Goal: Ask a question

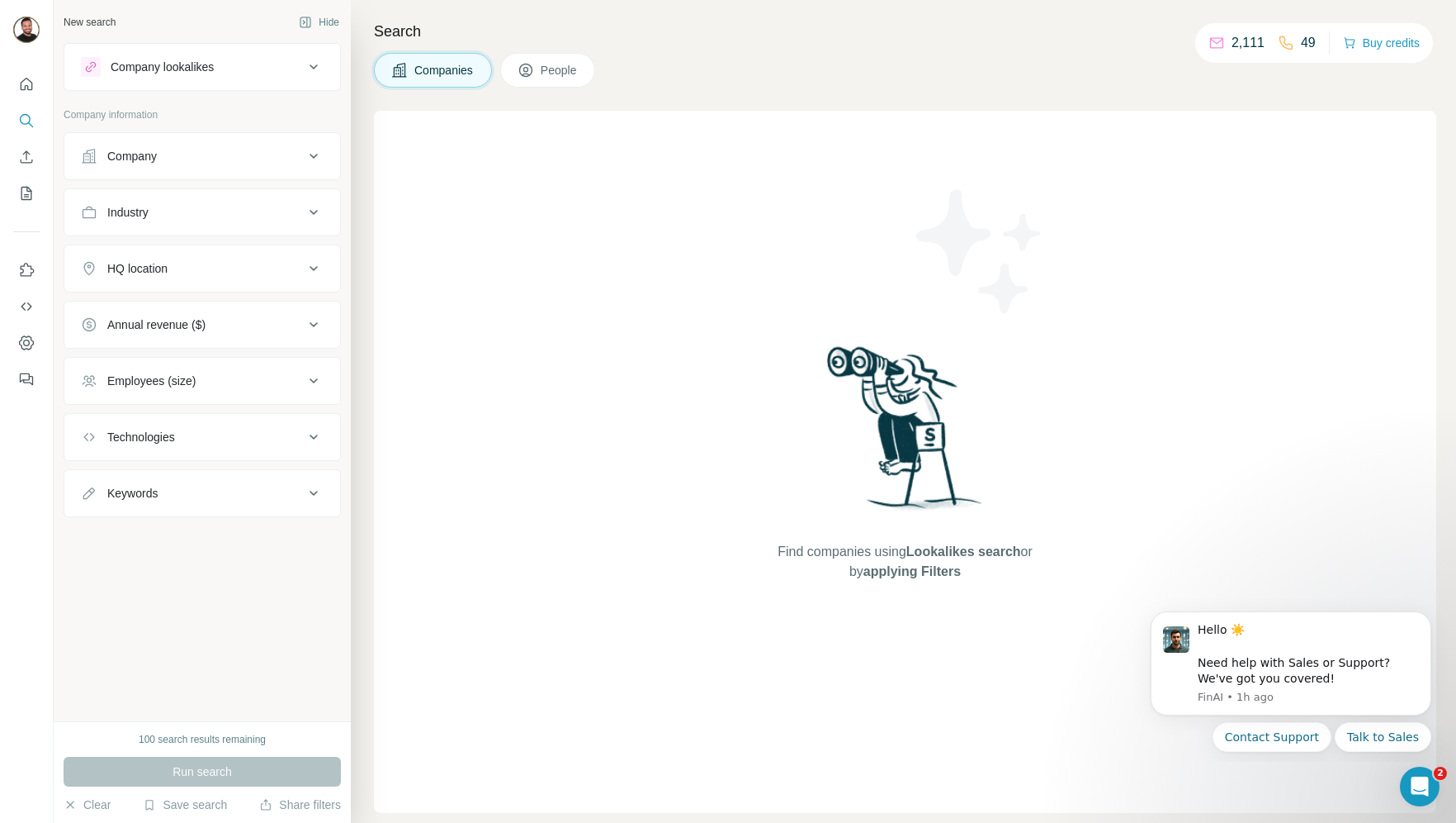
click at [587, 79] on button "People" at bounding box center [548, 70] width 96 height 35
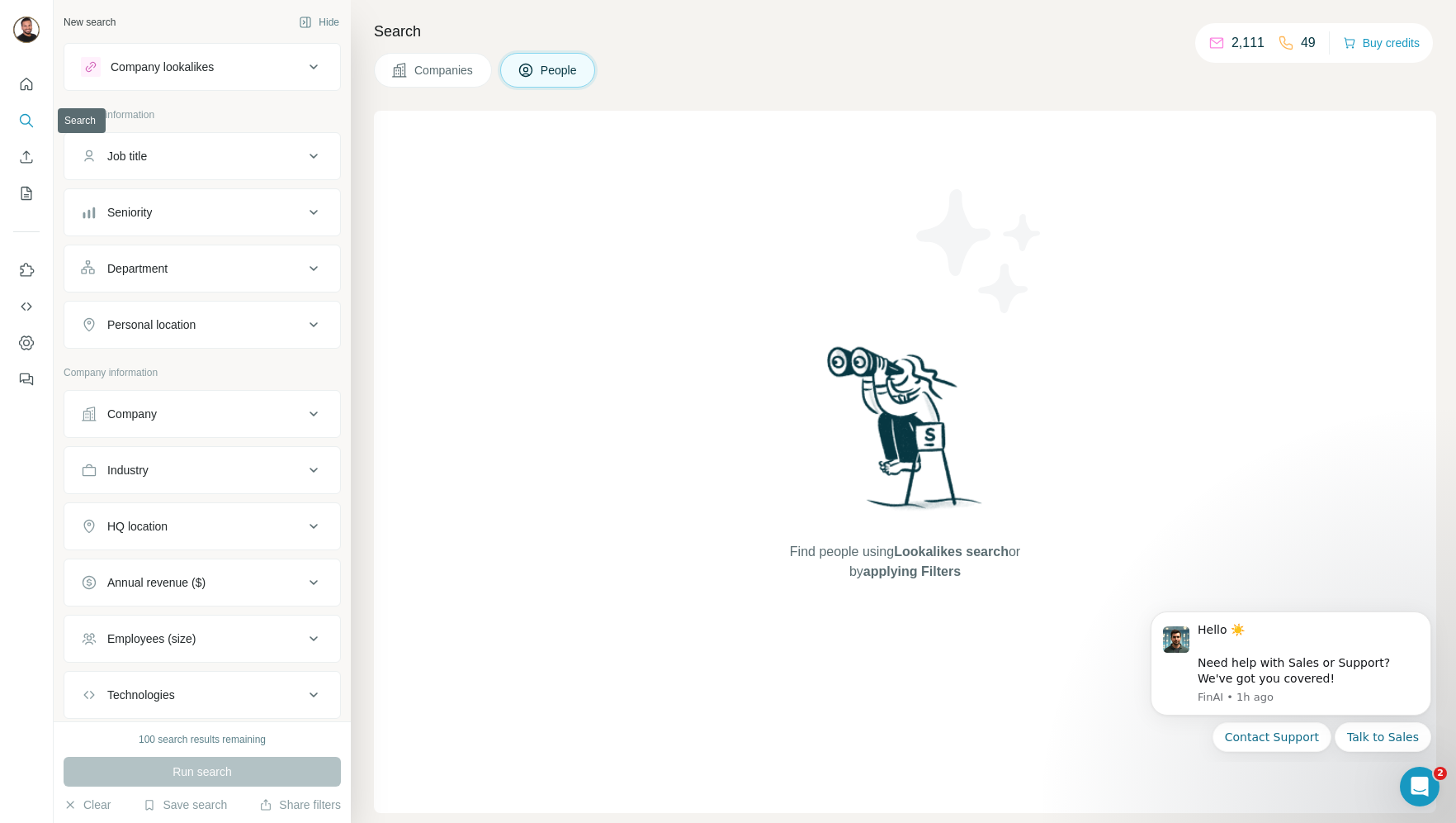
click at [37, 119] on button "Search" at bounding box center [26, 120] width 26 height 30
click at [25, 119] on icon "Search" at bounding box center [26, 120] width 17 height 17
click at [26, 83] on icon "Quick start" at bounding box center [26, 84] width 17 height 17
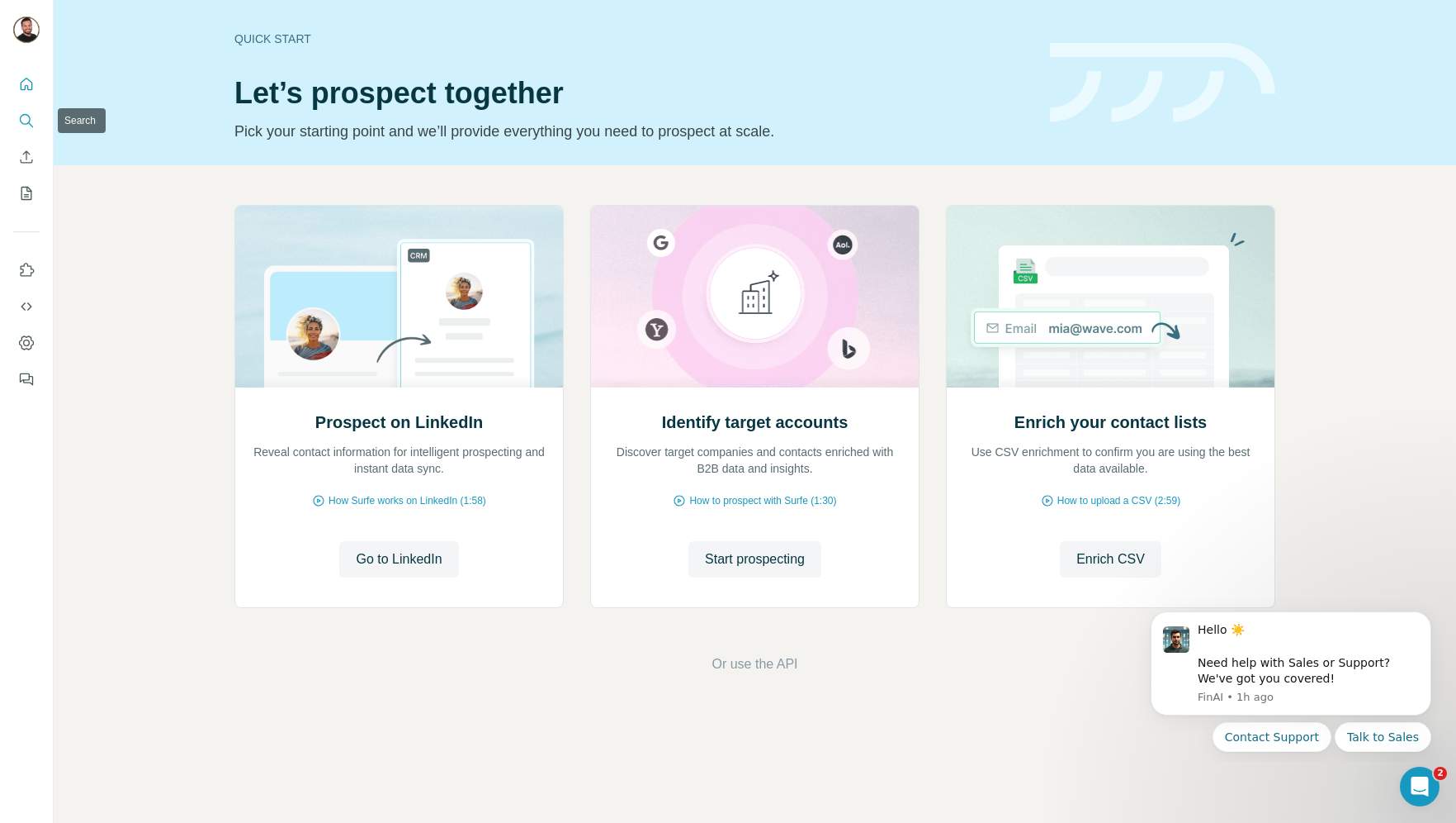
click at [25, 113] on icon "Search" at bounding box center [26, 120] width 17 height 17
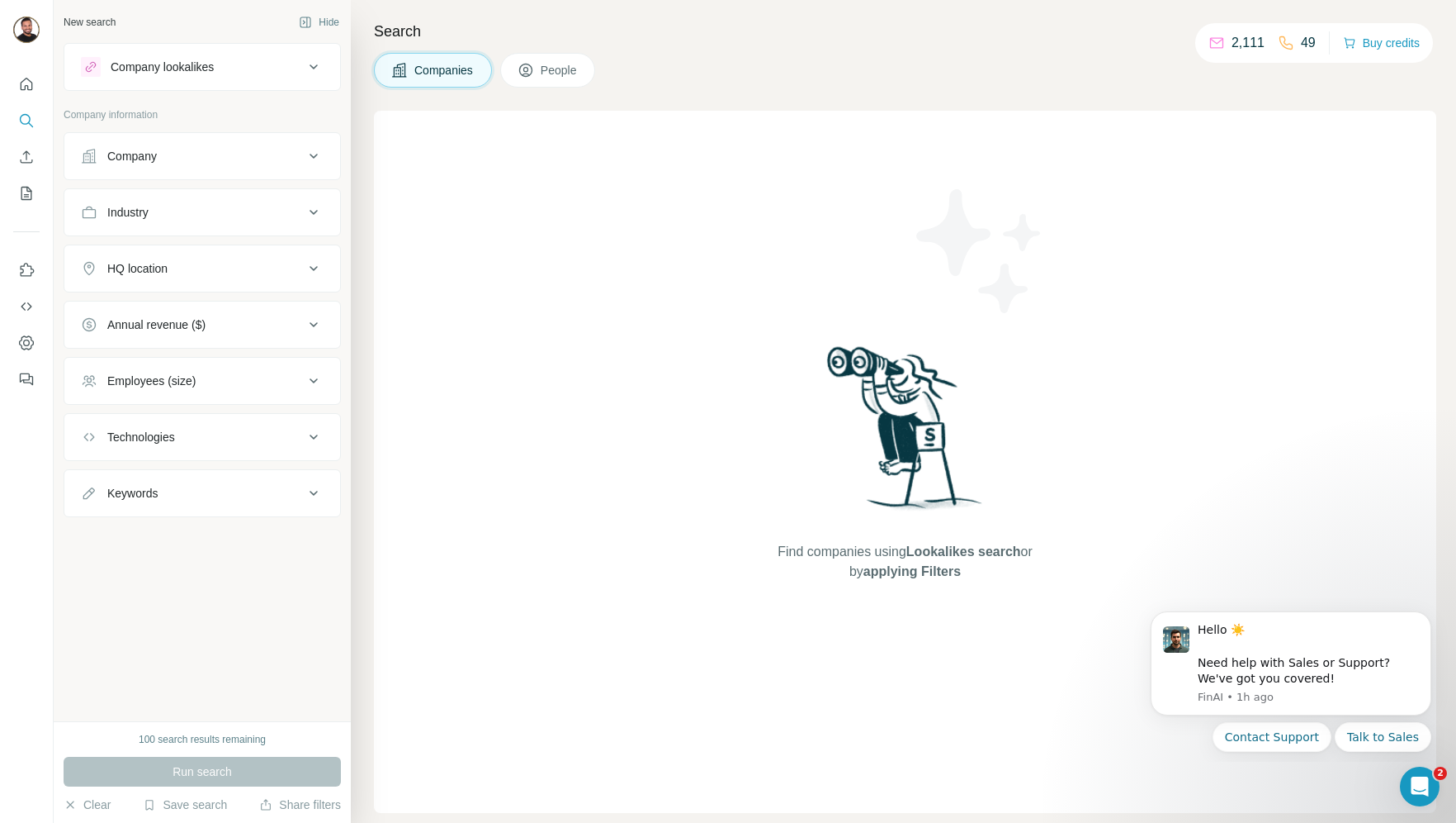
click at [553, 65] on span "People" at bounding box center [560, 70] width 38 height 17
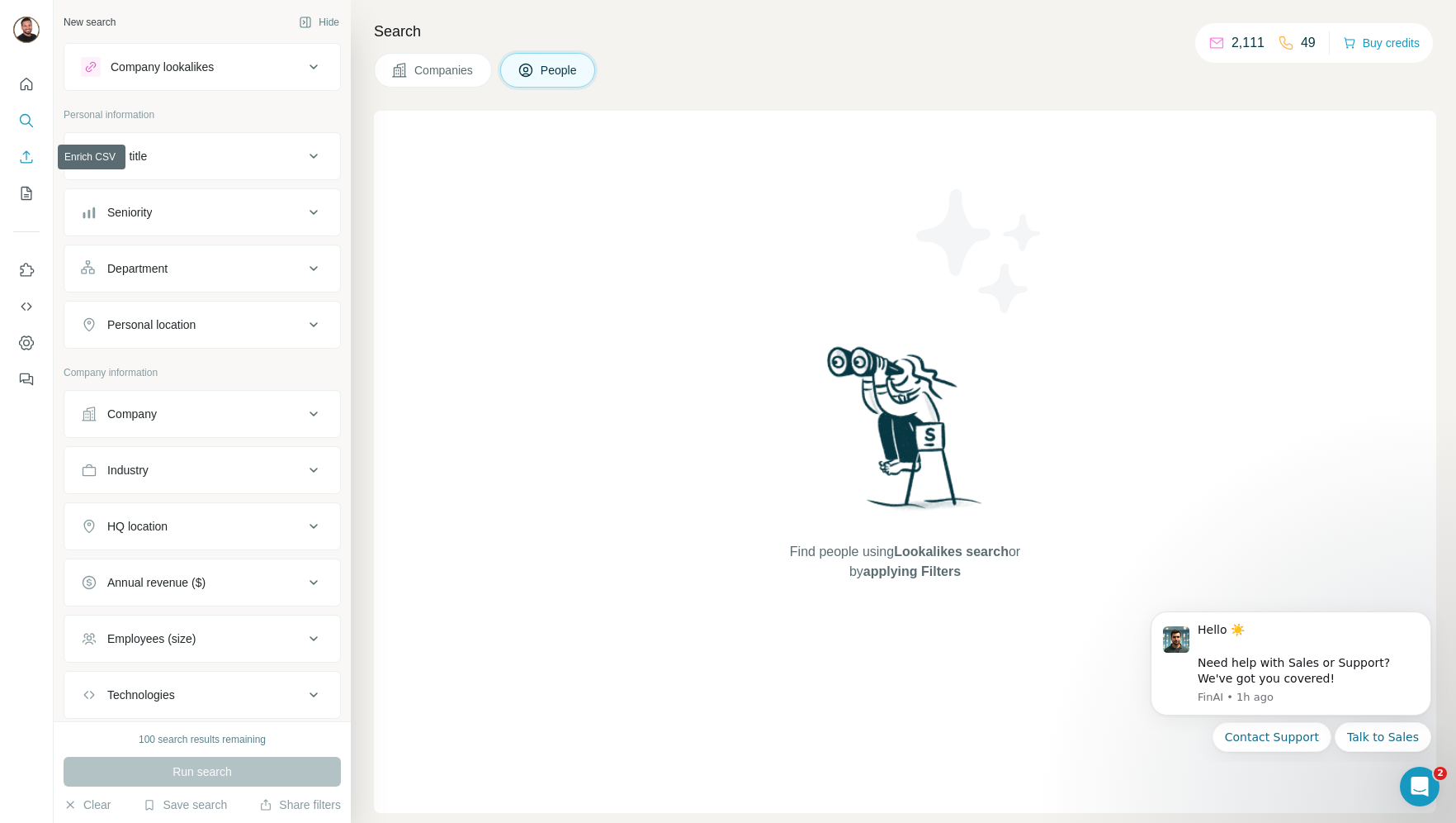
click at [21, 156] on icon "Enrich CSV" at bounding box center [26, 157] width 17 height 17
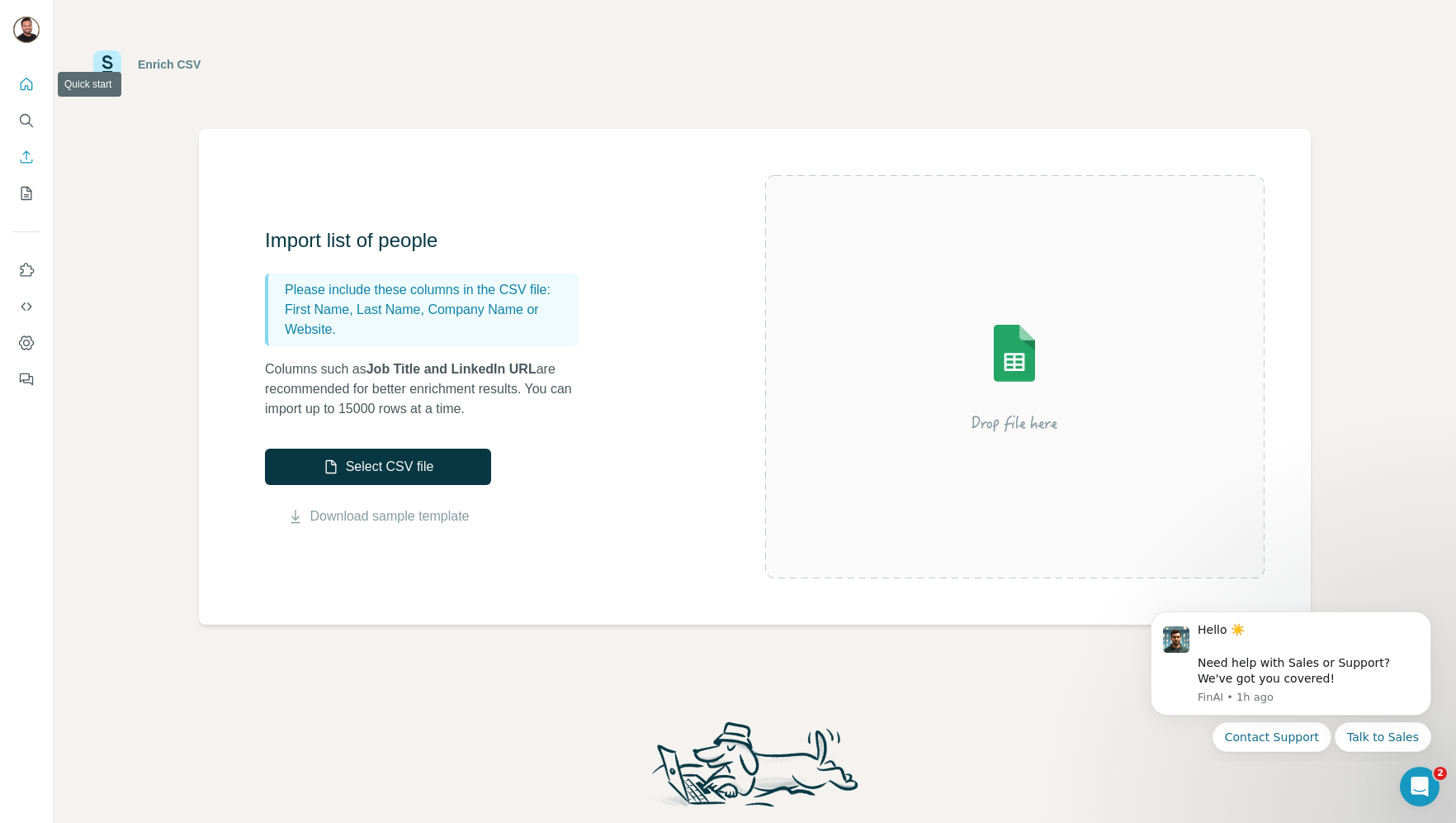
click at [18, 84] on icon "Quick start" at bounding box center [26, 84] width 17 height 17
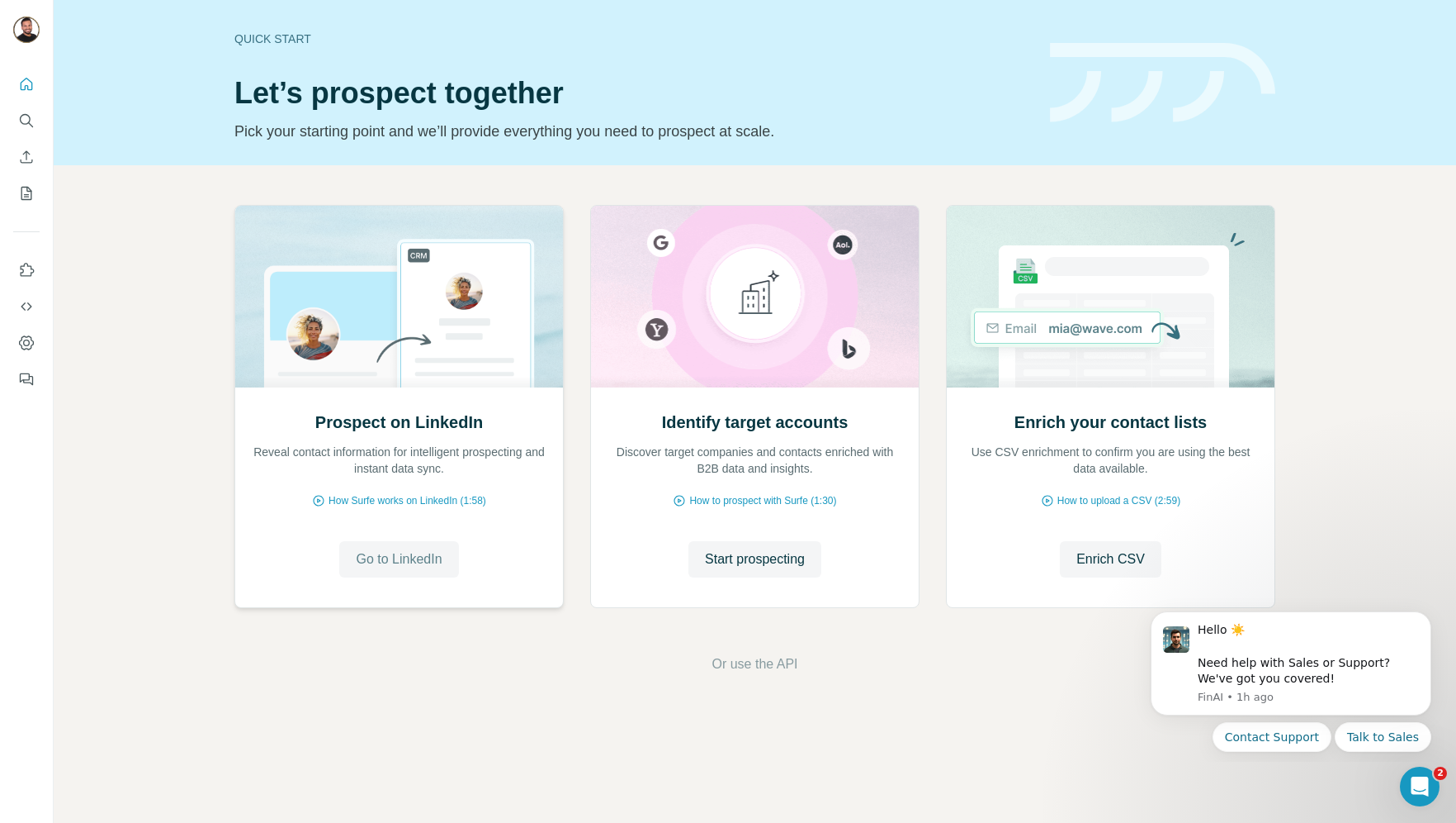
click at [402, 561] on span "Go to LinkedIn" at bounding box center [398, 559] width 86 height 20
click at [374, 563] on span "Go to LinkedIn" at bounding box center [398, 559] width 86 height 20
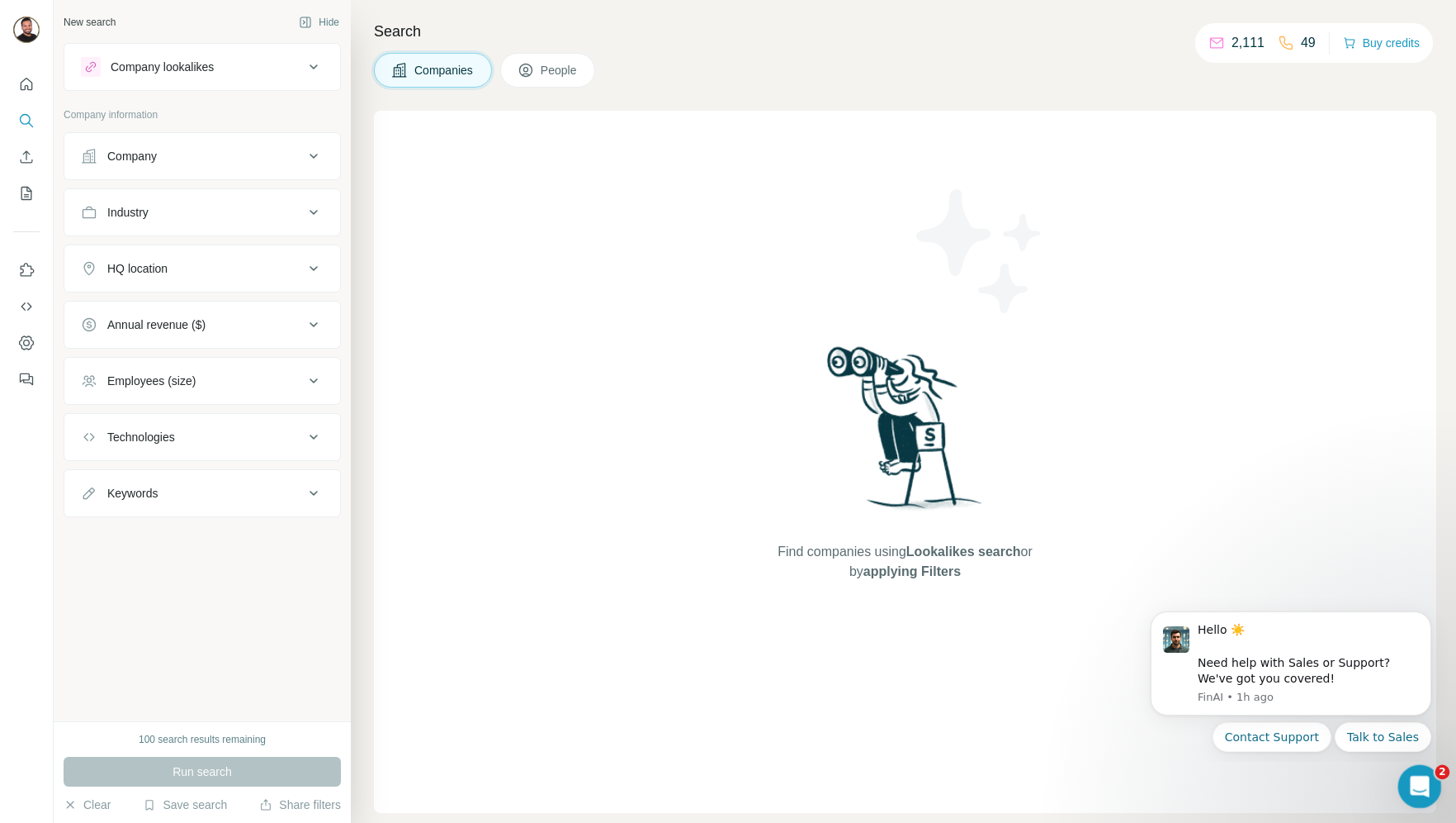
click at [1417, 782] on icon "Open Intercom Messenger" at bounding box center [1418, 784] width 27 height 27
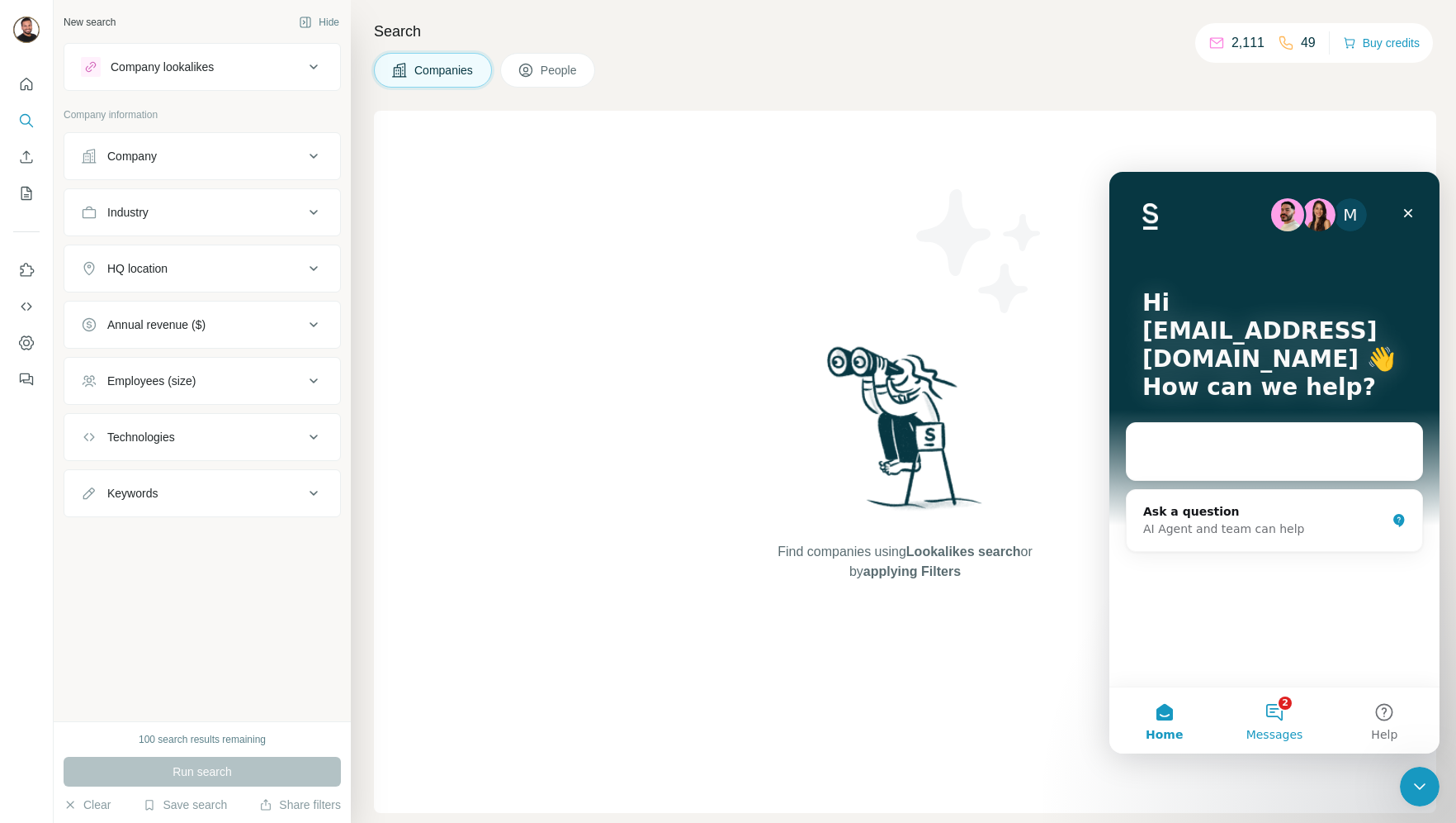
click at [1285, 722] on button "2 Messages" at bounding box center [1274, 719] width 110 height 66
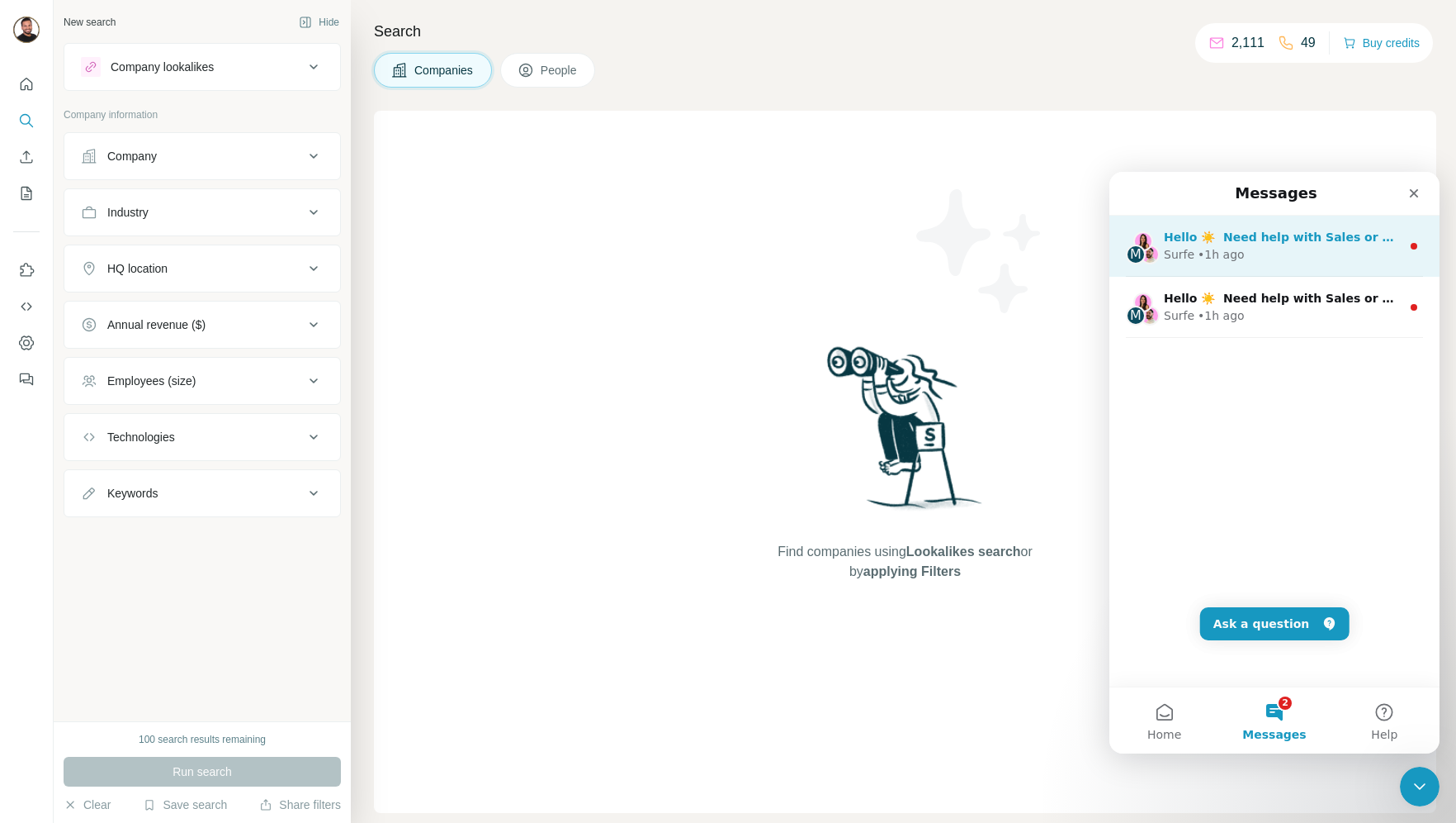
click at [1227, 264] on div "M Hello ☀️ ​ Need help with Sales or Support? We've got you covered! Surfe • 1h…" at bounding box center [1275, 245] width 330 height 61
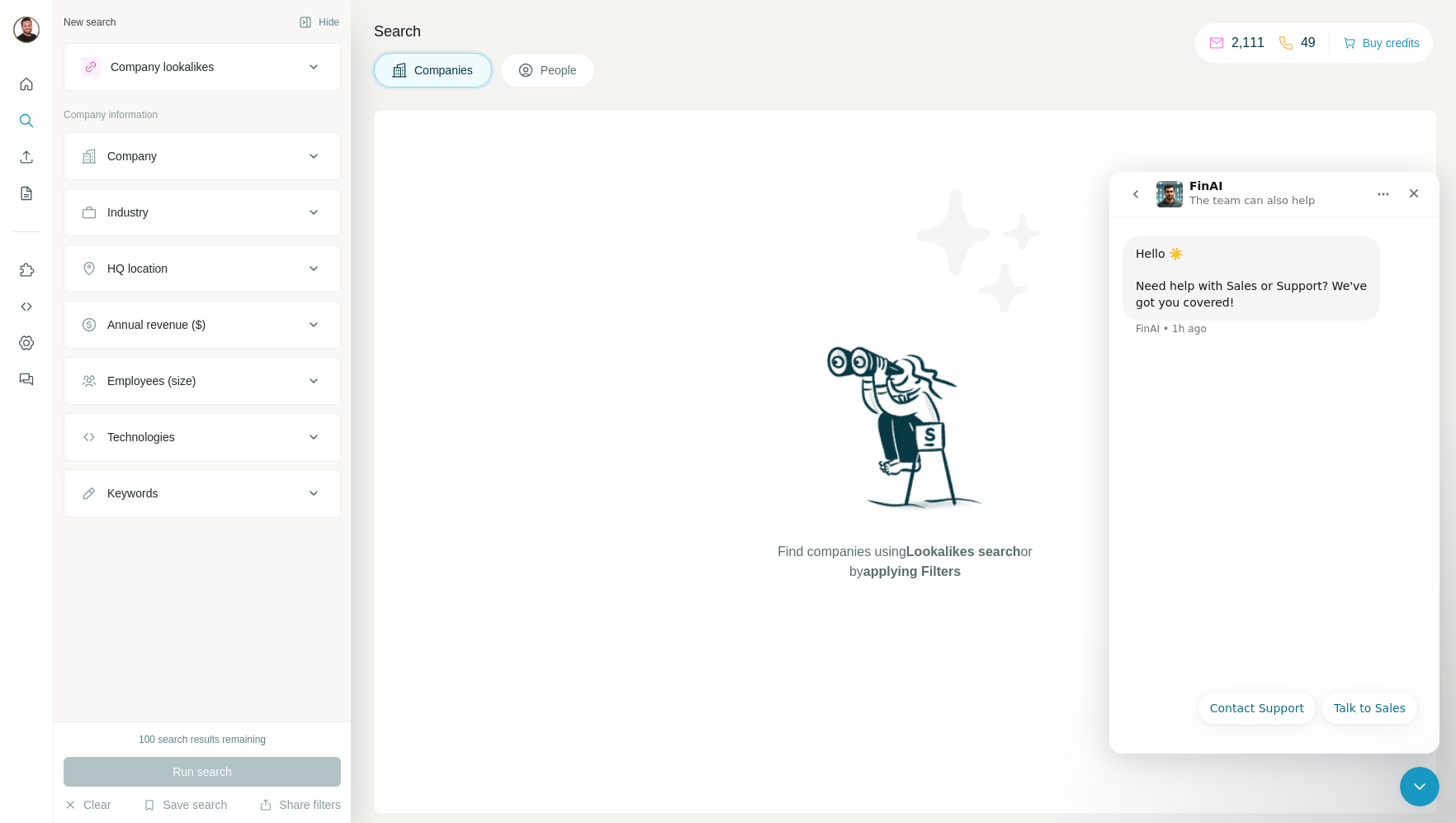
click at [1139, 194] on icon "go back" at bounding box center [1136, 194] width 13 height 13
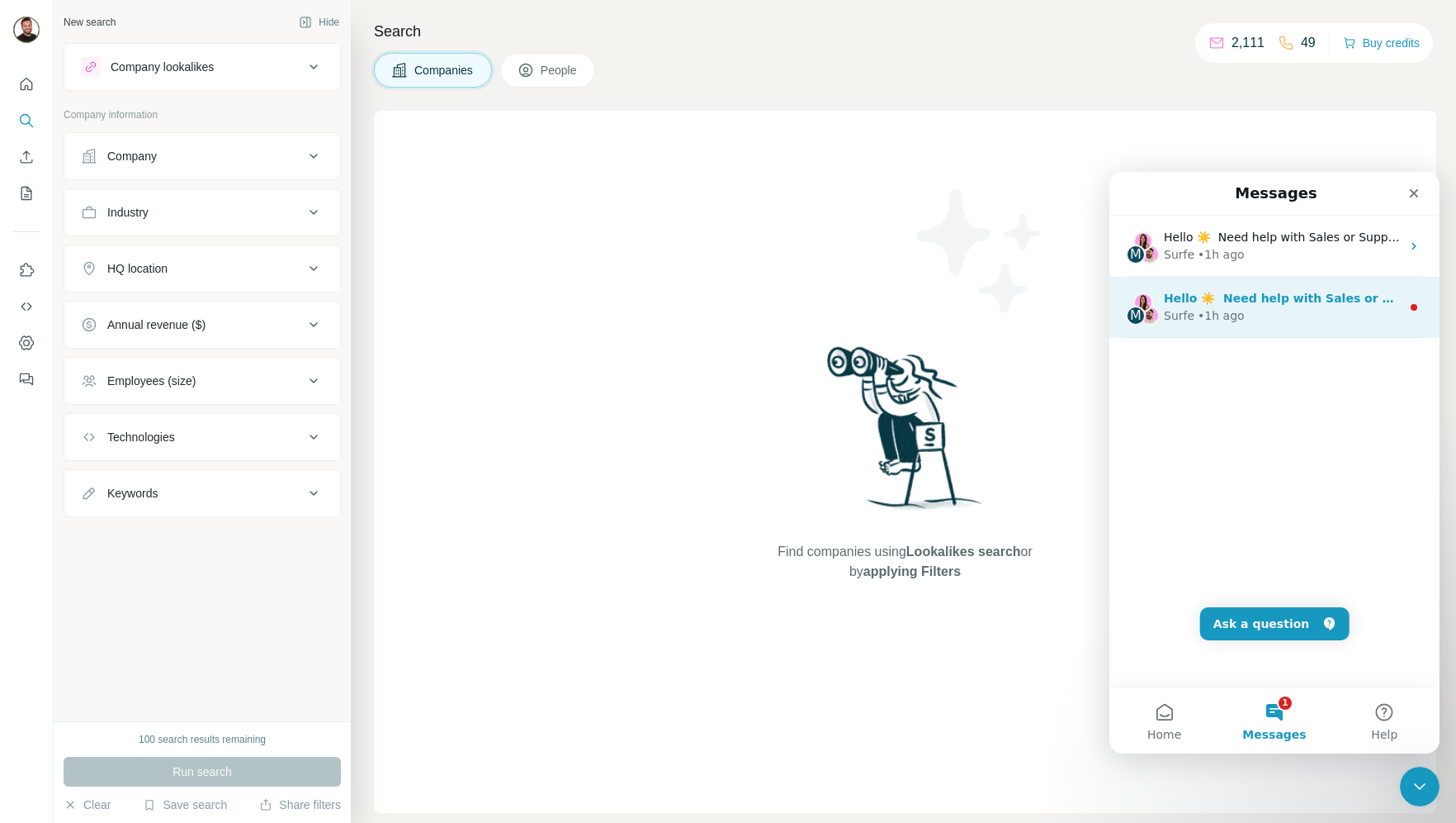
click at [1233, 311] on div "• 1h ago" at bounding box center [1221, 315] width 47 height 18
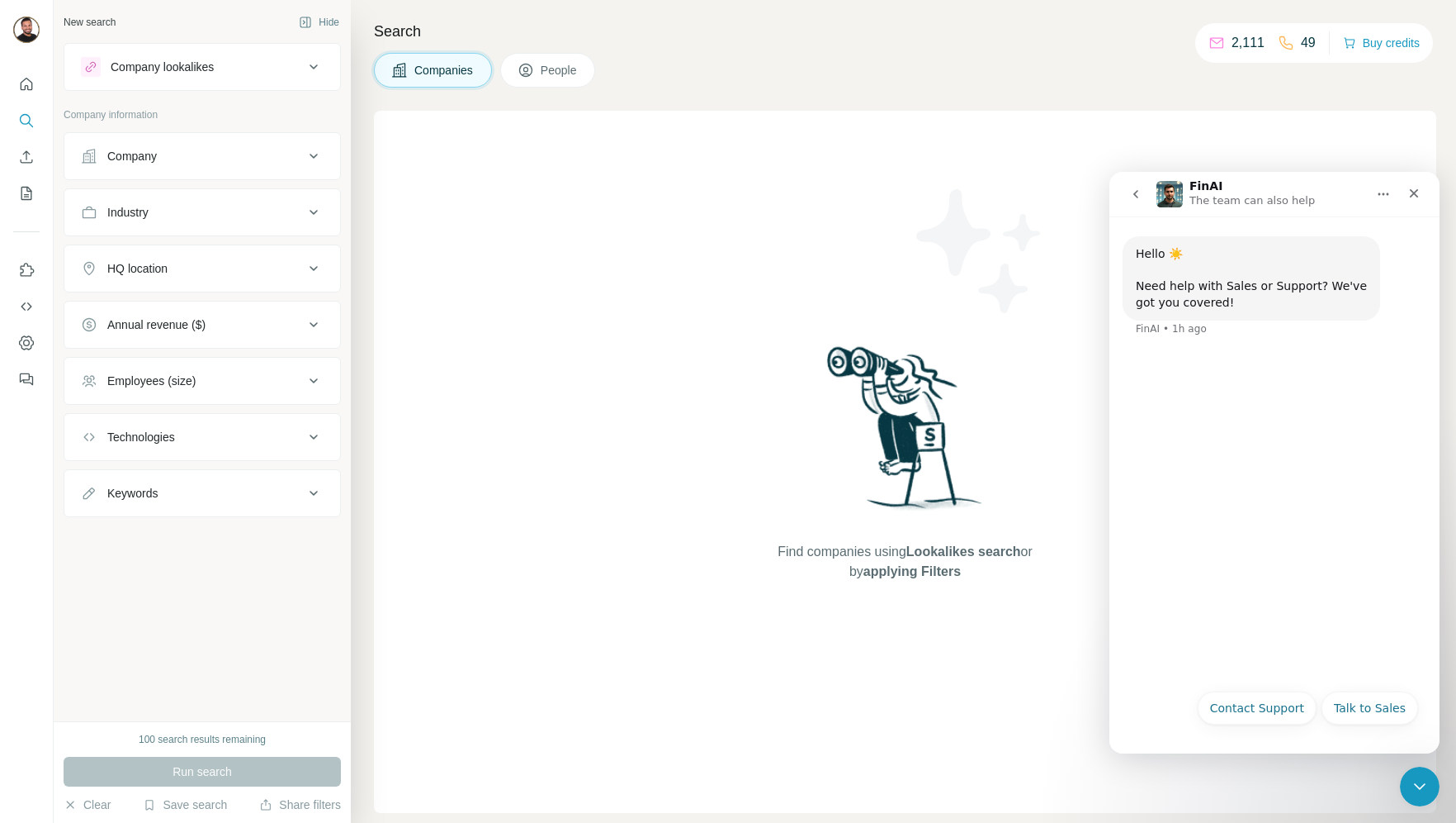
click at [1142, 194] on icon "go back" at bounding box center [1136, 194] width 13 height 13
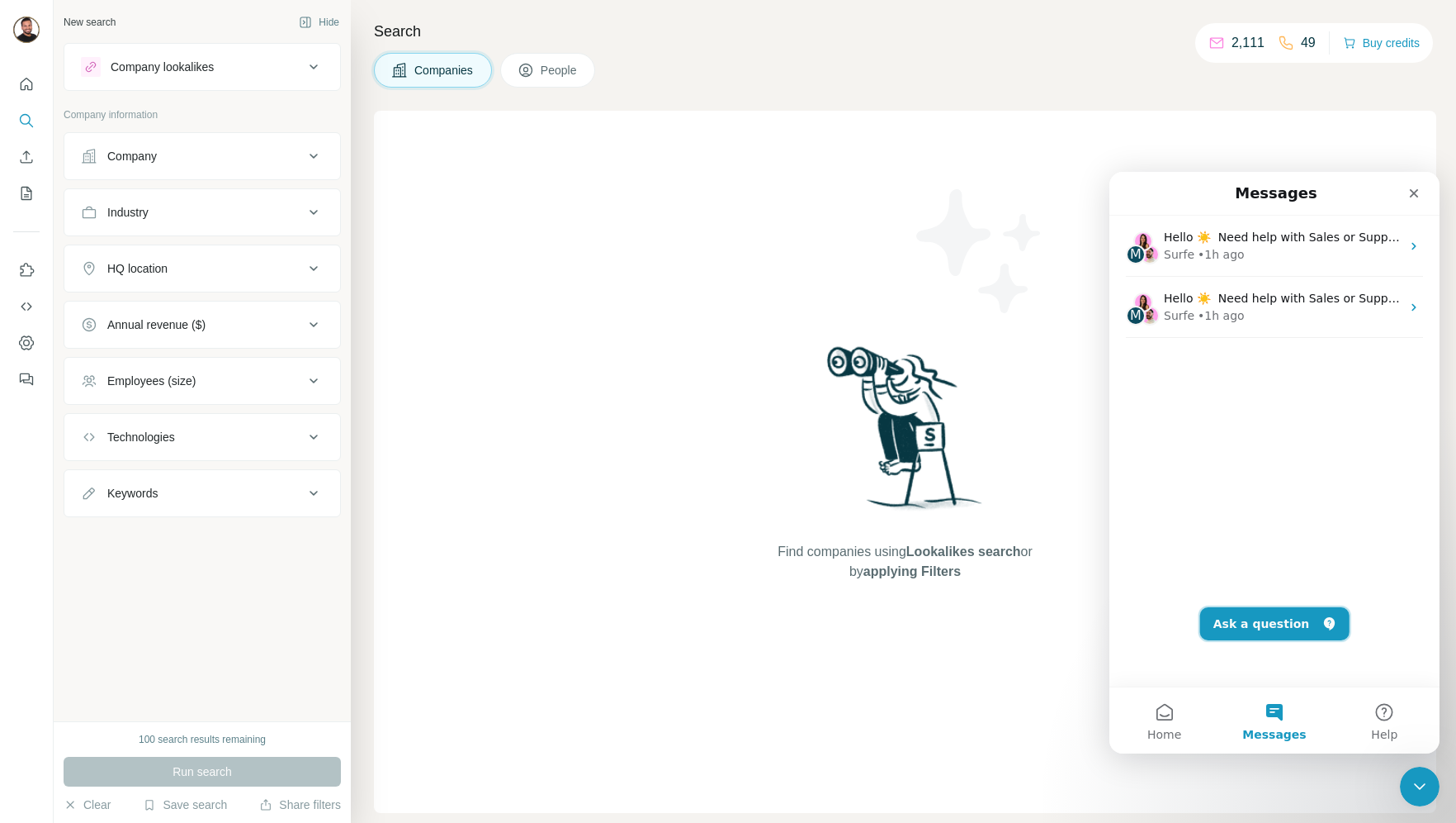
click at [1281, 627] on button "Ask a question" at bounding box center [1275, 623] width 149 height 33
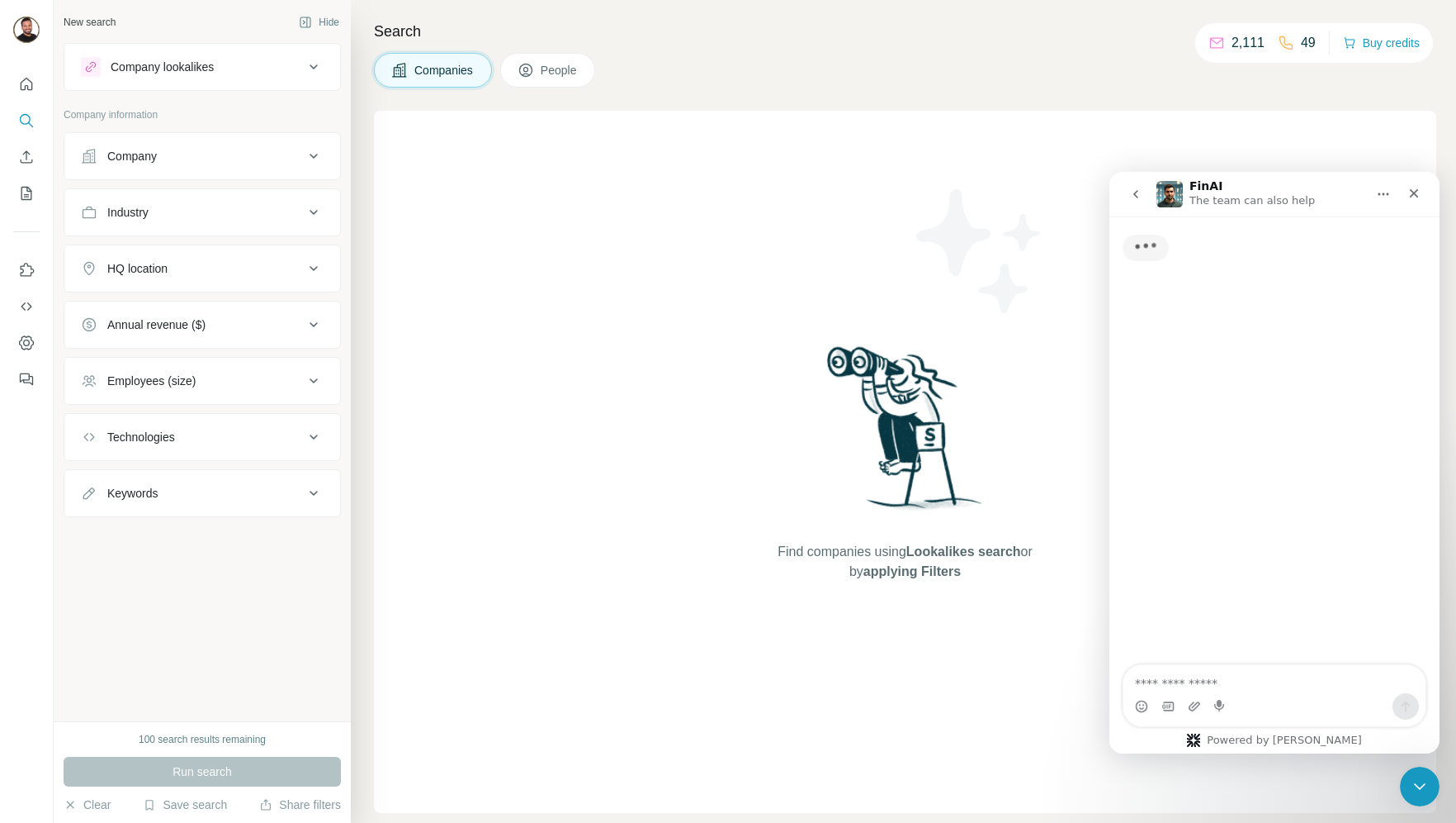
click at [1207, 685] on textarea "Ask a question…" at bounding box center [1275, 679] width 302 height 28
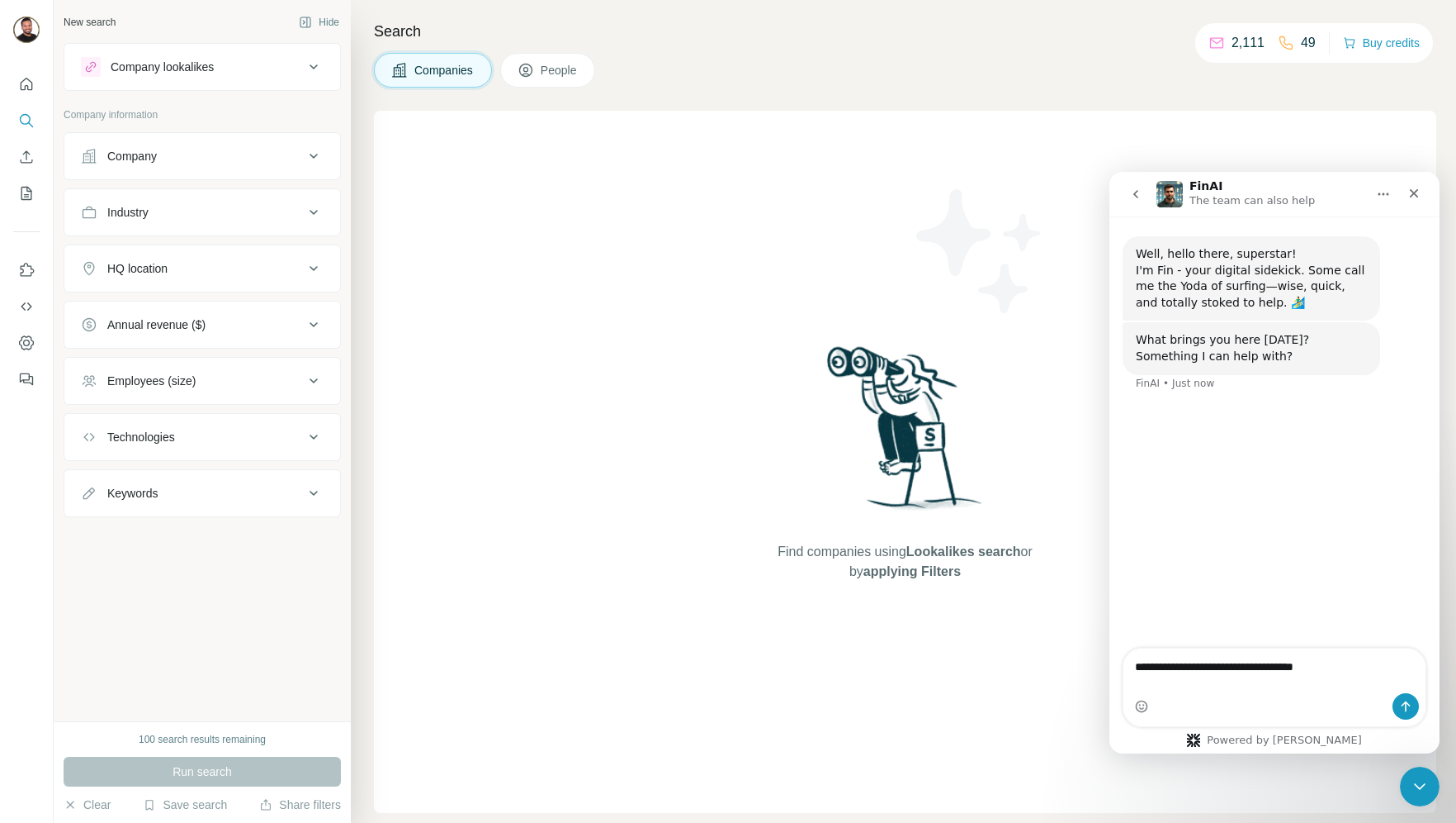
type textarea "**********"
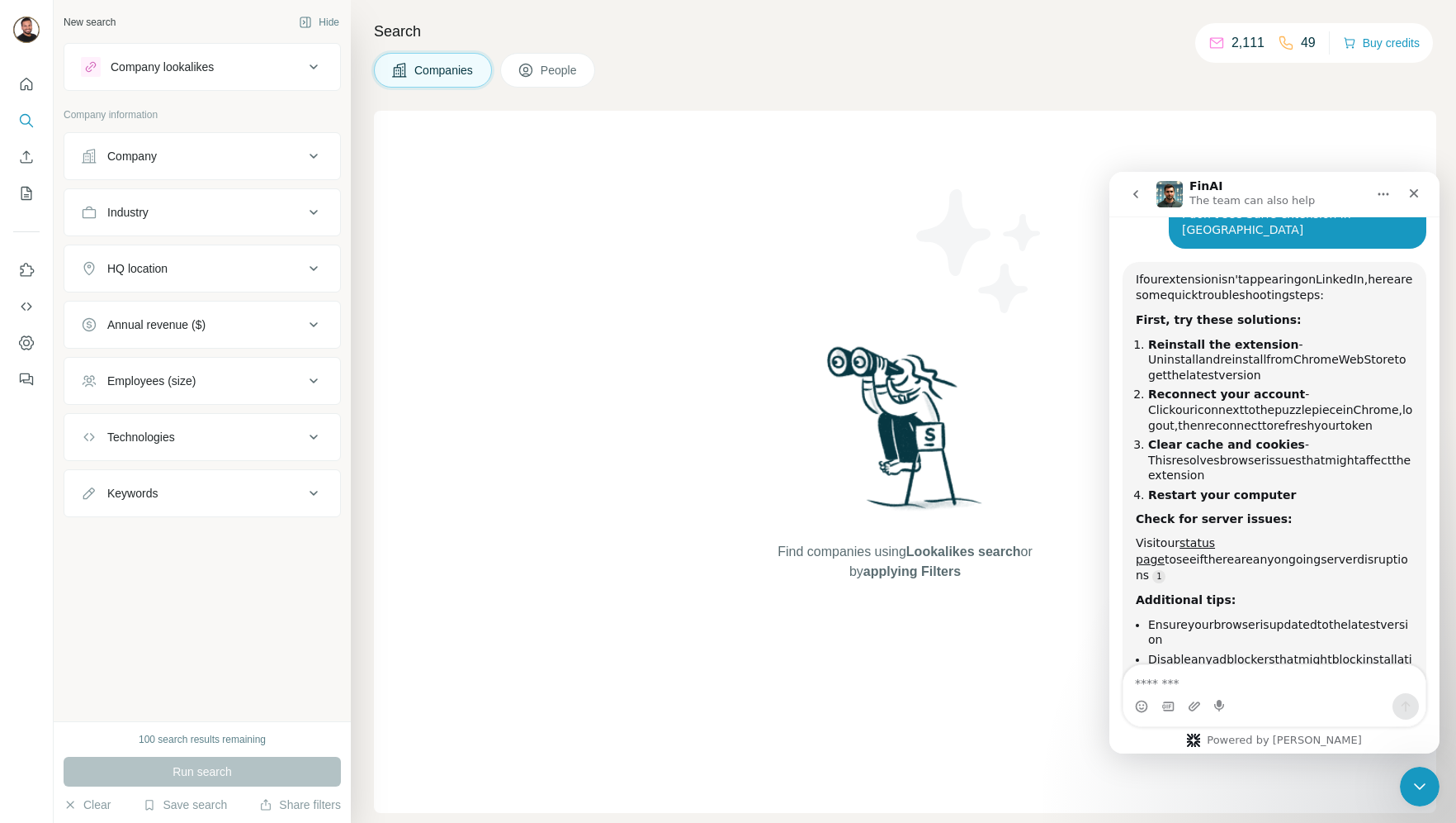
scroll to position [210, 0]
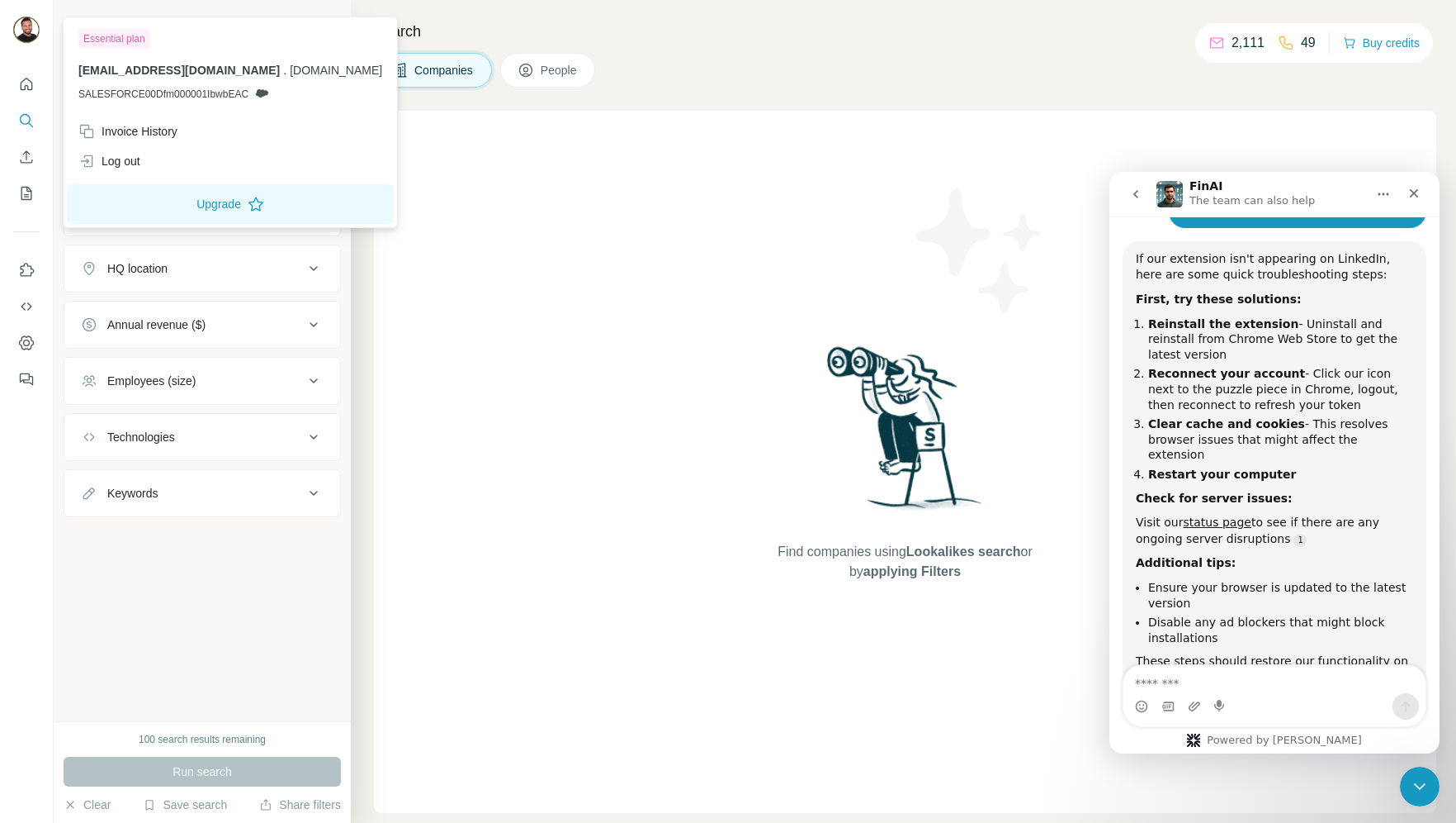
click at [25, 33] on img at bounding box center [26, 30] width 26 height 26
click at [118, 164] on div "Log out" at bounding box center [109, 161] width 62 height 17
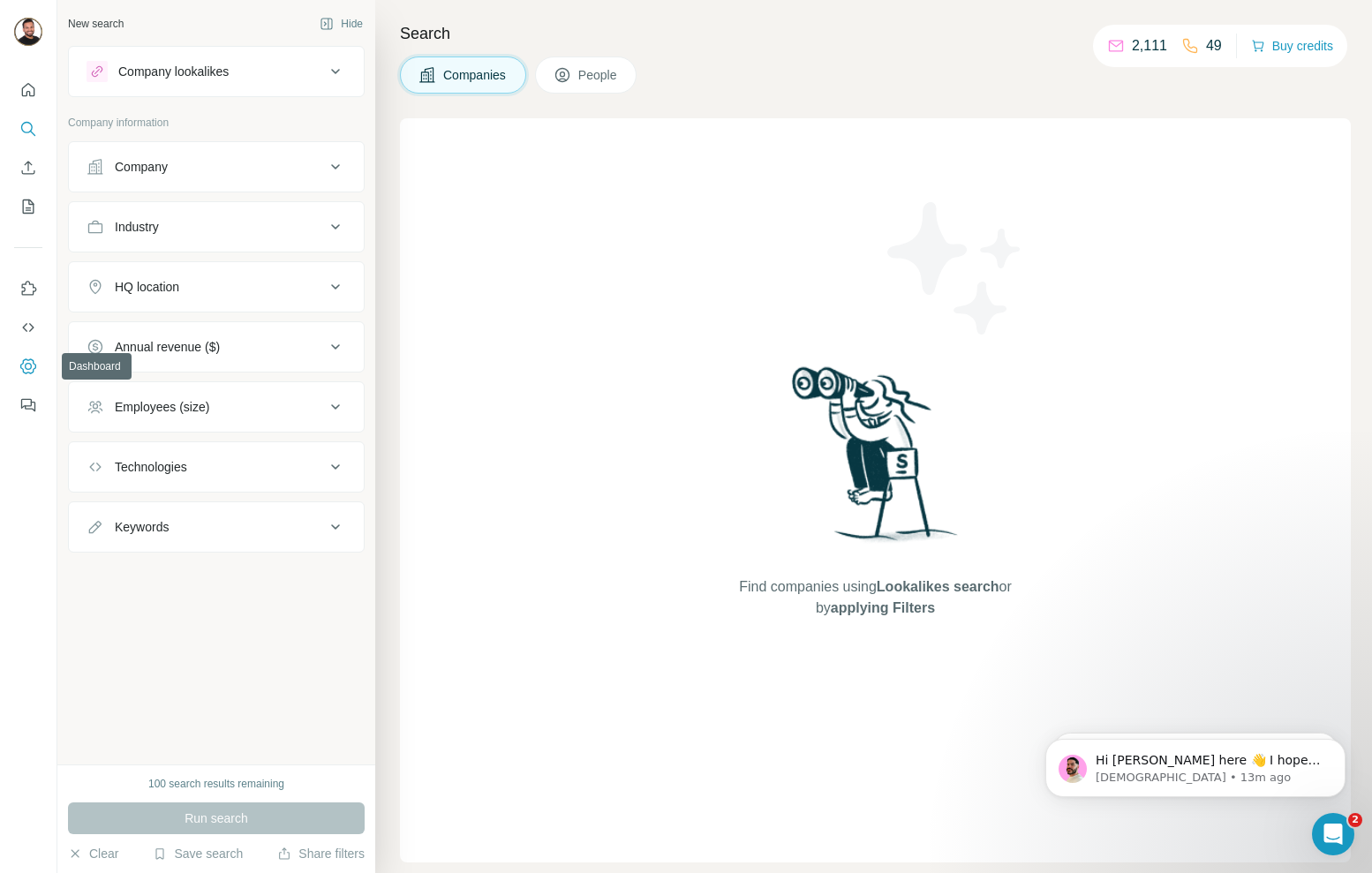
click at [21, 362] on icon "Dashboard" at bounding box center [28, 366] width 18 height 18
